Goal: Task Accomplishment & Management: Complete application form

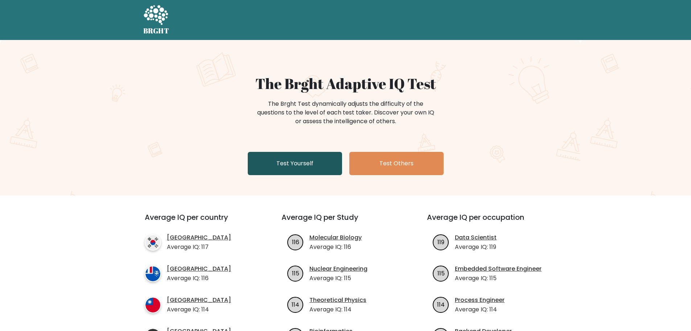
click at [328, 156] on link "Test Yourself" at bounding box center [295, 163] width 94 height 23
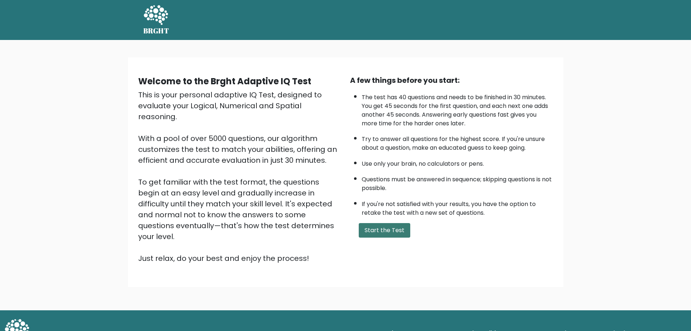
click at [388, 228] on button "Start the Test" at bounding box center [385, 230] width 52 height 15
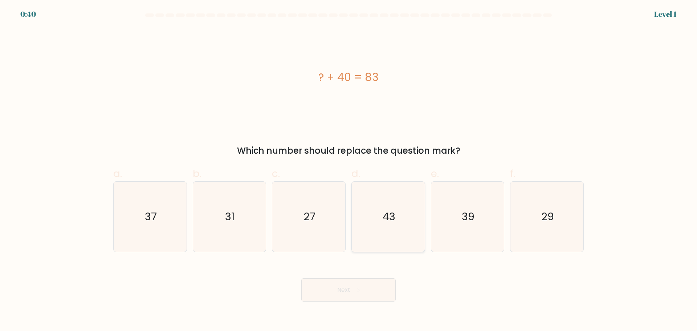
click at [390, 214] on text "43" at bounding box center [388, 216] width 13 height 15
click at [349, 170] on input "d. 43" at bounding box center [348, 167] width 0 height 5
radio input "true"
click at [351, 290] on button "Next" at bounding box center [348, 289] width 94 height 23
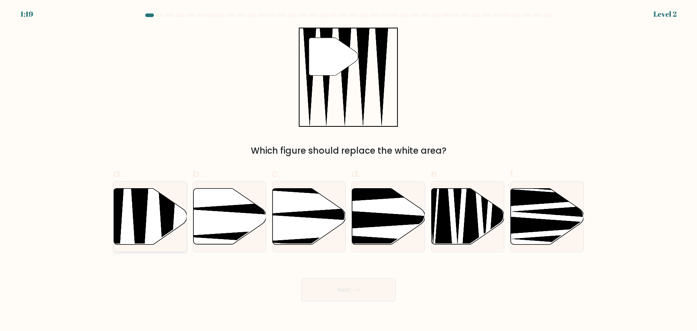
click at [141, 214] on icon at bounding box center [139, 246] width 19 height 145
click at [348, 170] on input "a." at bounding box center [348, 167] width 0 height 5
radio input "true"
click at [346, 292] on button "Next" at bounding box center [348, 289] width 94 height 23
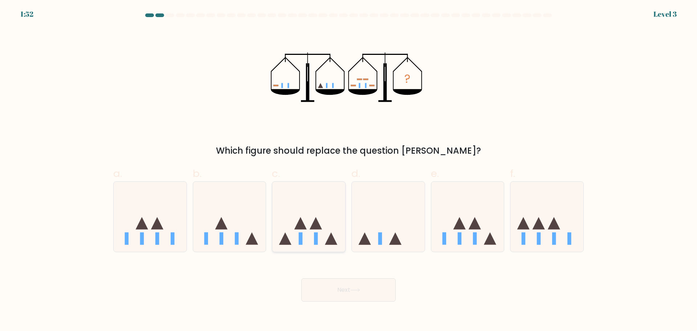
click at [336, 232] on icon at bounding box center [308, 216] width 73 height 60
click at [348, 170] on input "c." at bounding box center [348, 167] width 0 height 5
radio input "true"
click at [366, 289] on button "Next" at bounding box center [348, 289] width 94 height 23
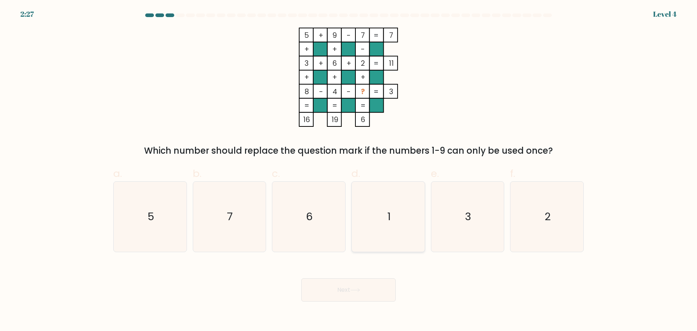
click at [392, 225] on icon "1" at bounding box center [388, 216] width 70 height 70
click at [349, 170] on input "d. 1" at bounding box center [348, 167] width 0 height 5
radio input "true"
click at [333, 292] on button "Next" at bounding box center [348, 289] width 94 height 23
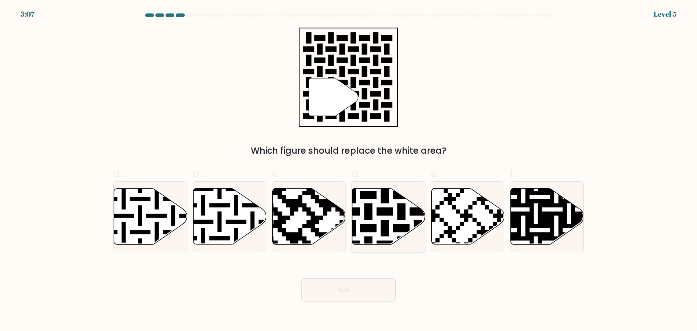
click at [372, 220] on icon at bounding box center [388, 216] width 73 height 56
click at [349, 170] on input "d." at bounding box center [348, 167] width 0 height 5
radio input "true"
click at [350, 291] on button "Next" at bounding box center [348, 289] width 94 height 23
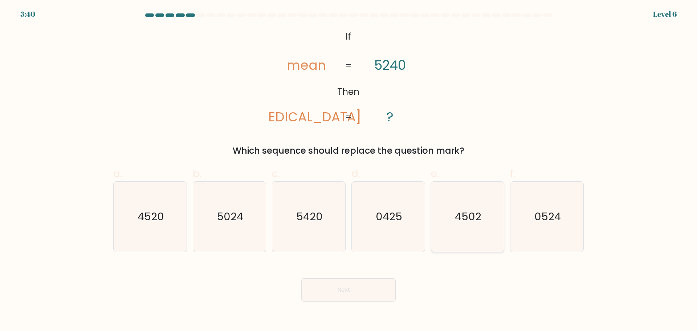
click at [443, 233] on icon "4502" at bounding box center [467, 216] width 70 height 70
click at [349, 170] on input "e. 4502" at bounding box center [348, 167] width 0 height 5
radio input "true"
click at [147, 233] on icon "4520" at bounding box center [150, 216] width 70 height 70
click at [348, 170] on input "a. 4520" at bounding box center [348, 167] width 0 height 5
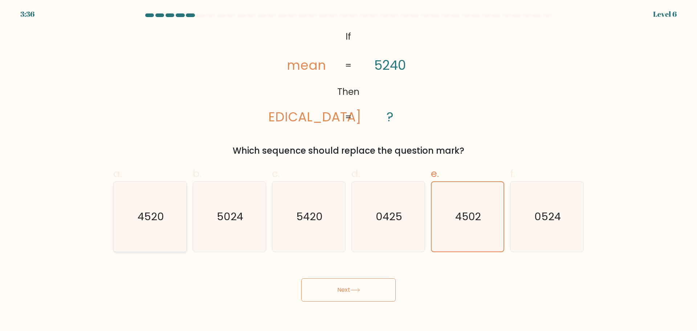
radio input "true"
click at [357, 288] on icon at bounding box center [355, 290] width 10 height 4
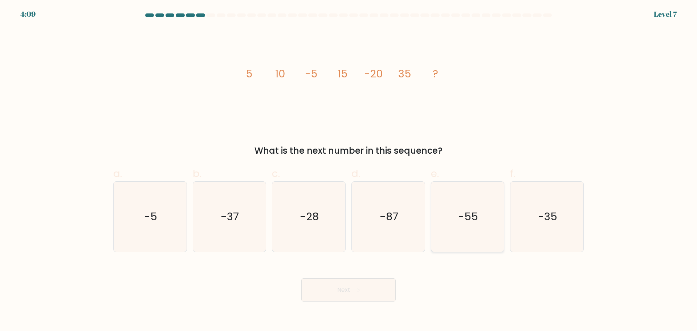
click at [473, 223] on text "-55" at bounding box center [468, 216] width 20 height 15
click at [349, 170] on input "e. -55" at bounding box center [348, 167] width 0 height 5
radio input "true"
click at [349, 291] on button "Next" at bounding box center [348, 289] width 94 height 23
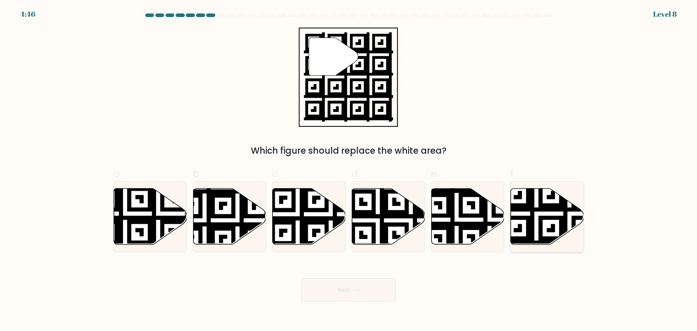
click at [537, 207] on icon at bounding box center [569, 246] width 132 height 132
click at [349, 170] on input "f." at bounding box center [348, 167] width 0 height 5
radio input "true"
click at [347, 289] on button "Next" at bounding box center [348, 289] width 94 height 23
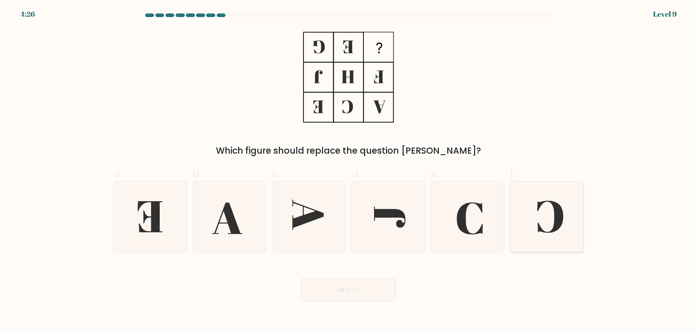
click at [523, 201] on icon at bounding box center [547, 216] width 70 height 70
click at [349, 170] on input "f." at bounding box center [348, 167] width 0 height 5
radio input "true"
click at [363, 288] on button "Next" at bounding box center [348, 289] width 94 height 23
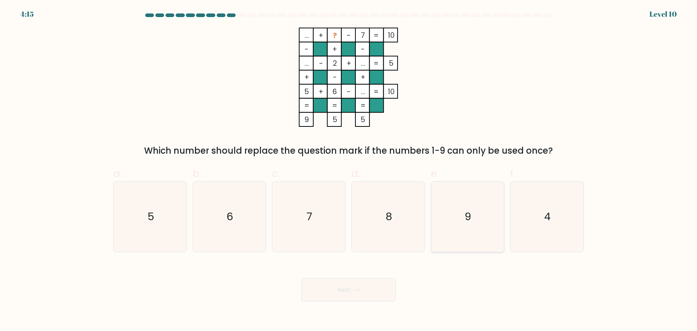
click at [447, 192] on icon "9" at bounding box center [467, 216] width 70 height 70
click at [349, 170] on input "e. 9" at bounding box center [348, 167] width 0 height 5
radio input "true"
click at [365, 283] on button "Next" at bounding box center [348, 289] width 94 height 23
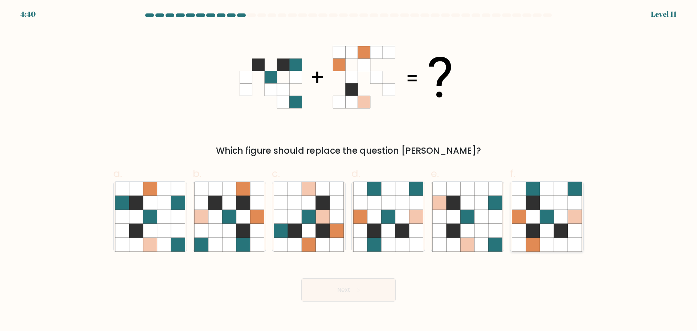
click at [546, 227] on icon at bounding box center [547, 230] width 14 height 14
click at [349, 170] on input "f." at bounding box center [348, 167] width 0 height 5
radio input "true"
click at [253, 216] on icon at bounding box center [257, 216] width 14 height 14
click at [348, 170] on input "b." at bounding box center [348, 167] width 0 height 5
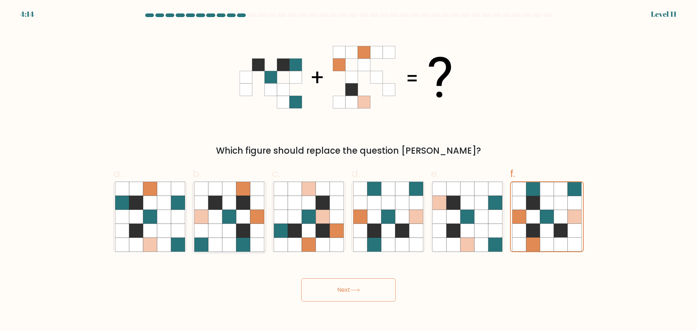
radio input "true"
click at [343, 286] on button "Next" at bounding box center [348, 289] width 94 height 23
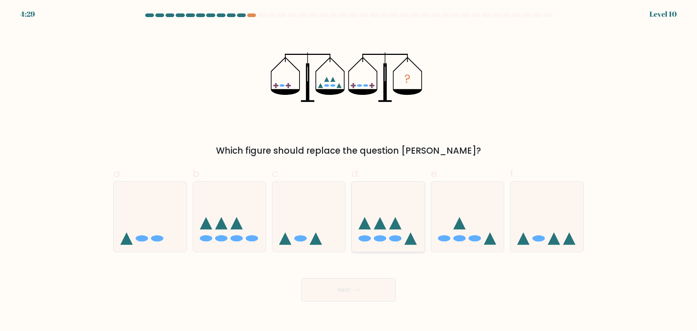
click at [398, 225] on icon at bounding box center [395, 223] width 12 height 12
click at [349, 170] on input "d." at bounding box center [348, 167] width 0 height 5
radio input "true"
click at [354, 287] on button "Next" at bounding box center [348, 289] width 94 height 23
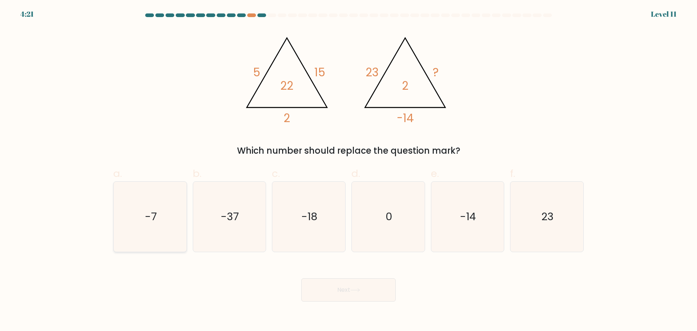
click at [155, 199] on icon "-7" at bounding box center [150, 216] width 70 height 70
click at [348, 170] on input "a. -7" at bounding box center [348, 167] width 0 height 5
radio input "true"
click at [319, 284] on button "Next" at bounding box center [348, 289] width 94 height 23
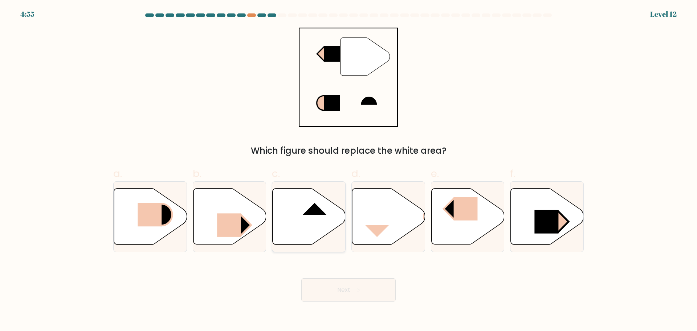
click at [296, 225] on icon at bounding box center [308, 216] width 73 height 56
click at [348, 170] on input "c." at bounding box center [348, 167] width 0 height 5
radio input "true"
click at [321, 287] on button "Next" at bounding box center [348, 289] width 94 height 23
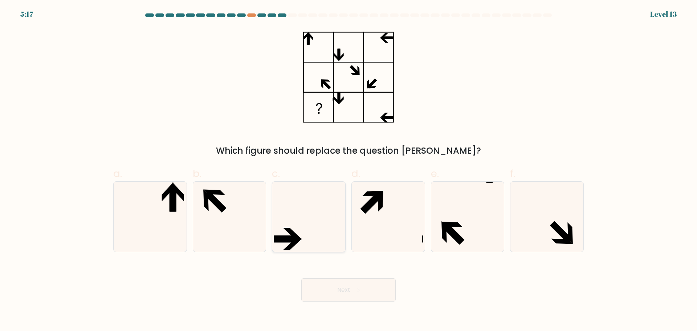
click at [341, 230] on icon at bounding box center [309, 216] width 70 height 70
click at [348, 170] on input "c." at bounding box center [348, 167] width 0 height 5
radio input "true"
click at [358, 284] on button "Next" at bounding box center [348, 289] width 94 height 23
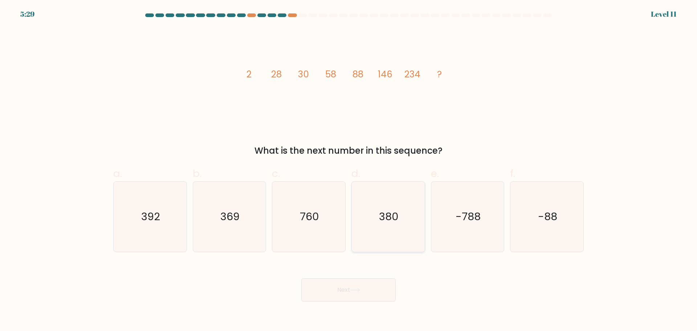
click at [402, 215] on icon "380" at bounding box center [388, 216] width 70 height 70
click at [349, 170] on input "d. 380" at bounding box center [348, 167] width 0 height 5
radio input "true"
click at [347, 290] on button "Next" at bounding box center [348, 289] width 94 height 23
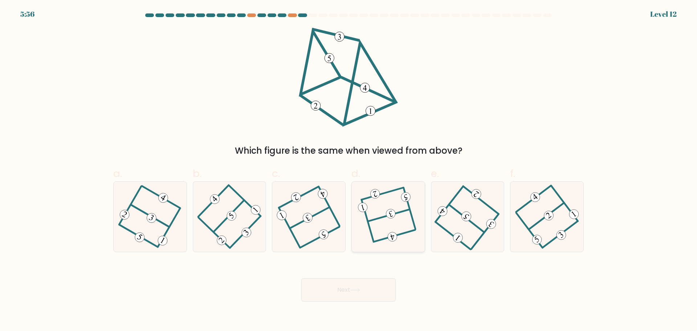
click at [392, 228] on icon at bounding box center [388, 216] width 54 height 56
click at [349, 170] on input "d." at bounding box center [348, 167] width 0 height 5
radio input "true"
click at [368, 292] on button "Next" at bounding box center [348, 289] width 94 height 23
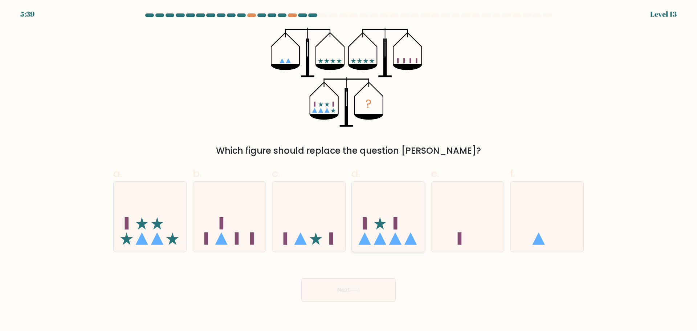
click at [392, 197] on icon at bounding box center [388, 216] width 73 height 60
click at [349, 170] on input "d." at bounding box center [348, 167] width 0 height 5
radio input "true"
click at [352, 285] on button "Next" at bounding box center [348, 289] width 94 height 23
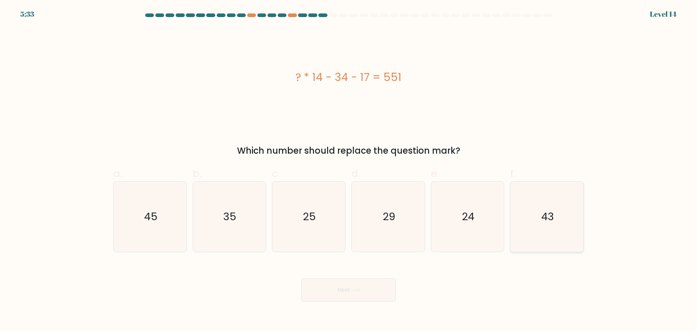
click at [517, 205] on icon "43" at bounding box center [547, 216] width 70 height 70
click at [349, 170] on input "f. 43" at bounding box center [348, 167] width 0 height 5
radio input "true"
click at [342, 285] on button "Next" at bounding box center [348, 289] width 94 height 23
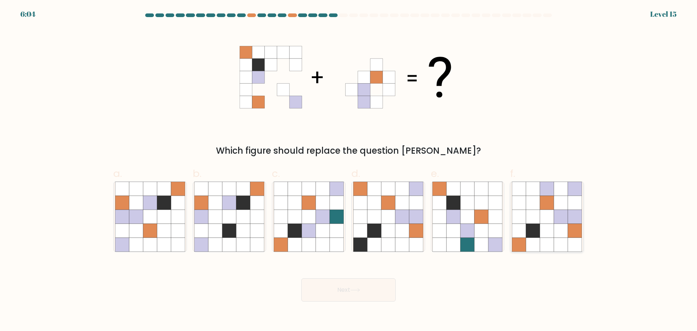
click at [561, 193] on icon at bounding box center [561, 188] width 14 height 14
click at [349, 170] on input "f." at bounding box center [348, 167] width 0 height 5
radio input "true"
click at [169, 238] on icon at bounding box center [164, 244] width 14 height 14
click at [348, 170] on input "a." at bounding box center [348, 167] width 0 height 5
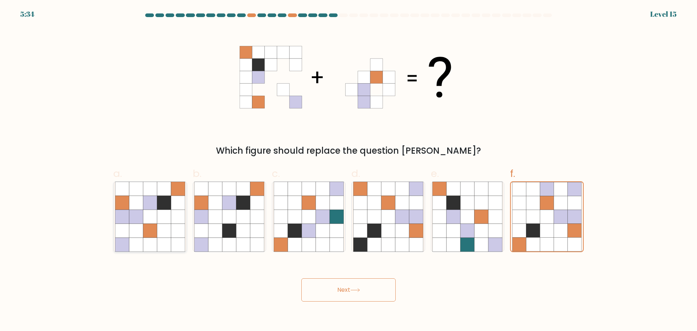
radio input "true"
click at [370, 281] on button "Next" at bounding box center [348, 289] width 94 height 23
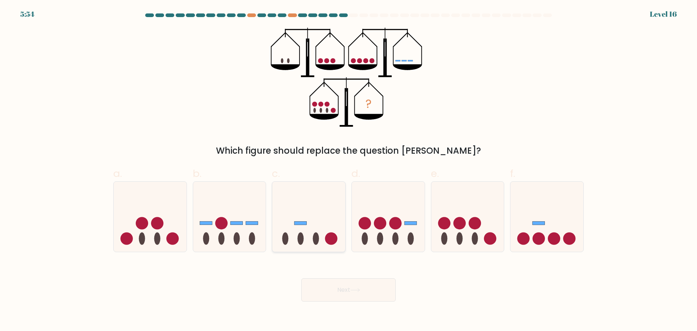
click at [323, 231] on icon at bounding box center [308, 216] width 73 height 60
click at [348, 170] on input "c." at bounding box center [348, 167] width 0 height 5
radio input "true"
click at [491, 213] on icon at bounding box center [467, 216] width 73 height 60
click at [349, 170] on input "e." at bounding box center [348, 167] width 0 height 5
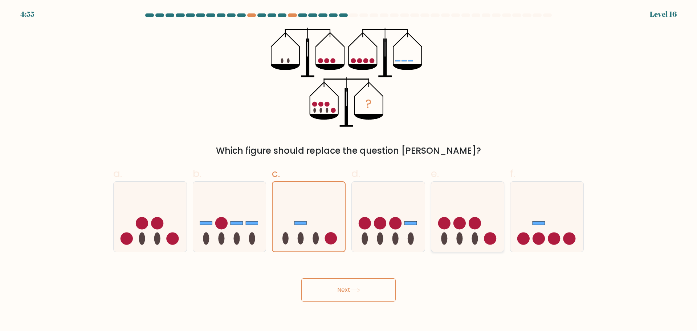
radio input "true"
click at [372, 291] on button "Next" at bounding box center [348, 289] width 94 height 23
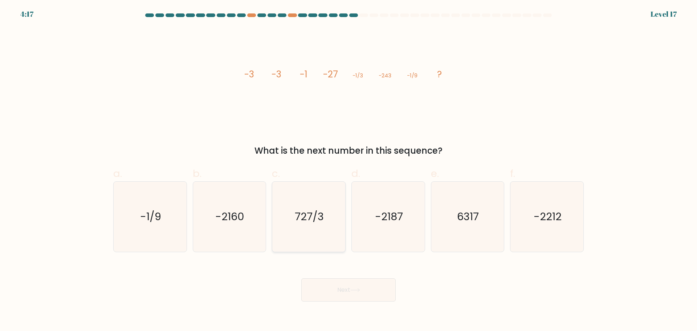
click at [319, 223] on text "727/3" at bounding box center [309, 216] width 29 height 15
click at [348, 170] on input "c. 727/3" at bounding box center [348, 167] width 0 height 5
radio input "true"
click at [342, 288] on button "Next" at bounding box center [348, 289] width 94 height 23
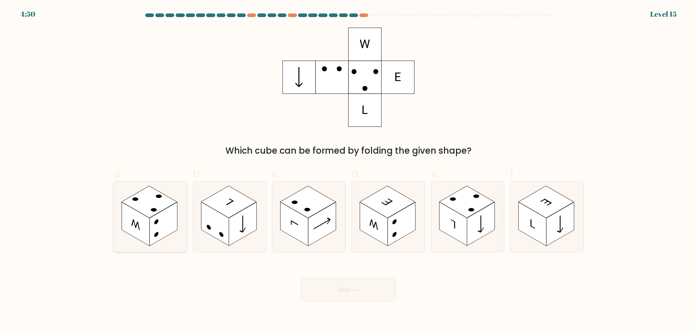
click at [135, 220] on rect at bounding box center [136, 224] width 28 height 44
click at [348, 170] on input "a." at bounding box center [348, 167] width 0 height 5
radio input "true"
click at [330, 287] on button "Next" at bounding box center [348, 289] width 94 height 23
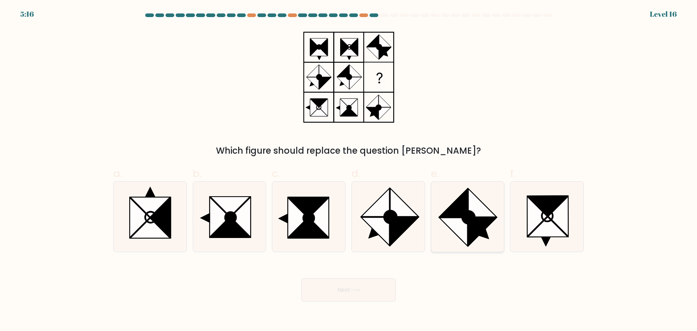
click at [481, 208] on icon at bounding box center [482, 202] width 28 height 28
click at [349, 170] on input "e." at bounding box center [348, 167] width 0 height 5
radio input "true"
click at [311, 238] on icon at bounding box center [308, 228] width 40 height 20
click at [348, 170] on input "c." at bounding box center [348, 167] width 0 height 5
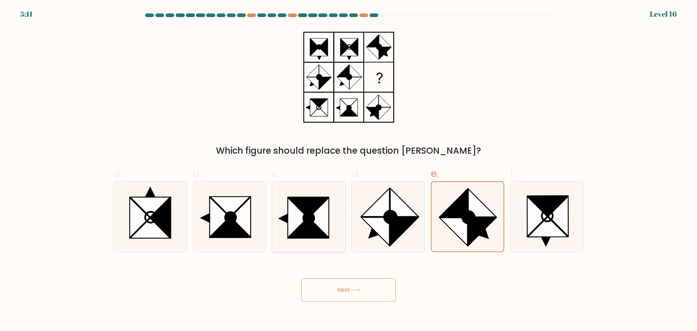
radio input "true"
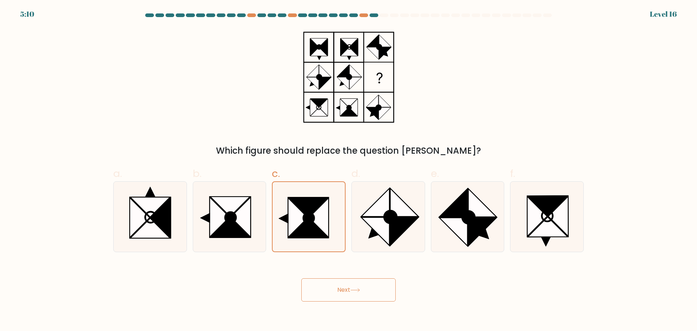
click at [343, 281] on button "Next" at bounding box center [348, 289] width 94 height 23
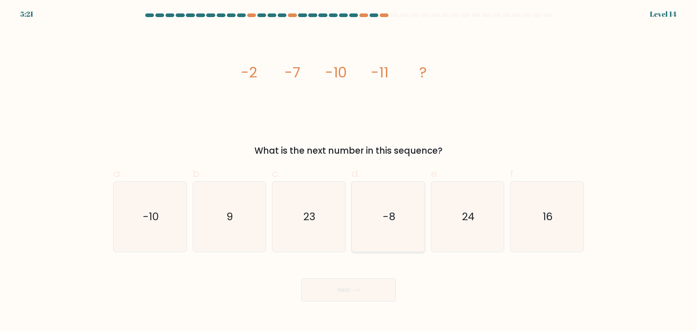
click at [389, 233] on icon "-8" at bounding box center [388, 216] width 70 height 70
click at [349, 170] on input "d. -8" at bounding box center [348, 167] width 0 height 5
radio input "true"
click at [316, 293] on button "Next" at bounding box center [348, 289] width 94 height 23
click at [353, 289] on icon at bounding box center [355, 290] width 10 height 4
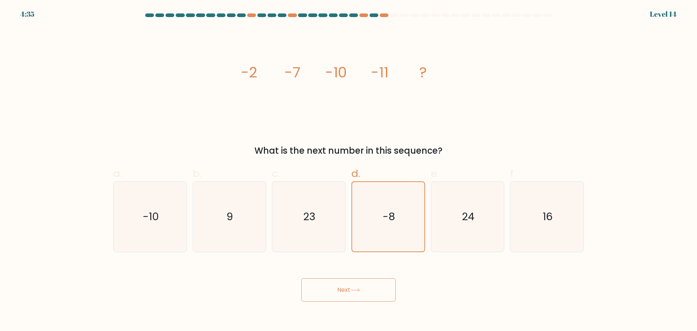
click at [315, 292] on button "Next" at bounding box center [348, 289] width 94 height 23
